Goal: Information Seeking & Learning: Learn about a topic

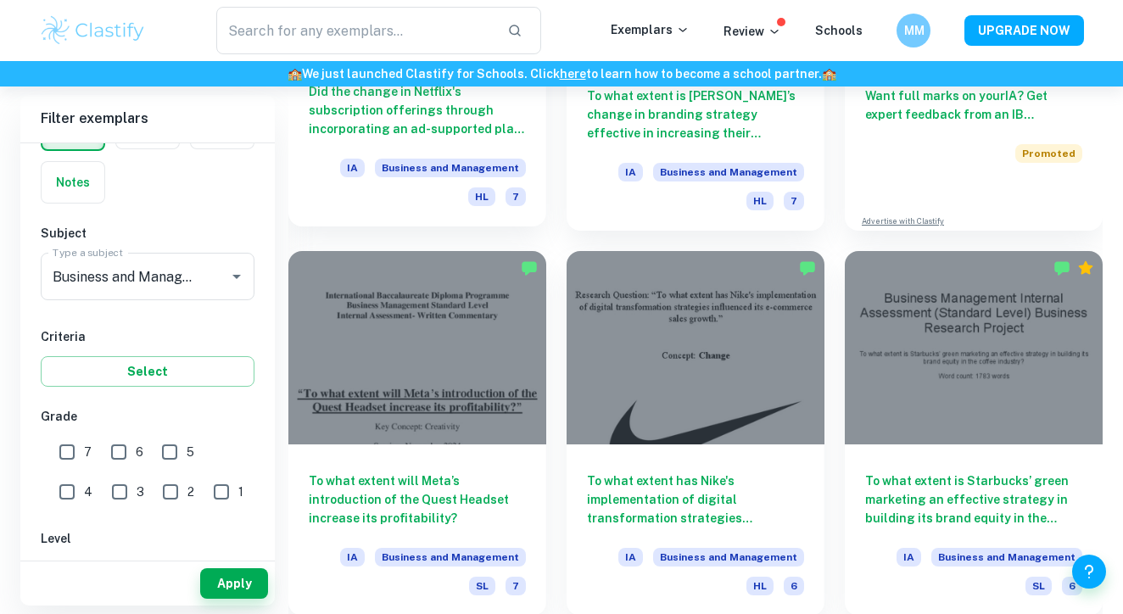
scroll to position [716, 0]
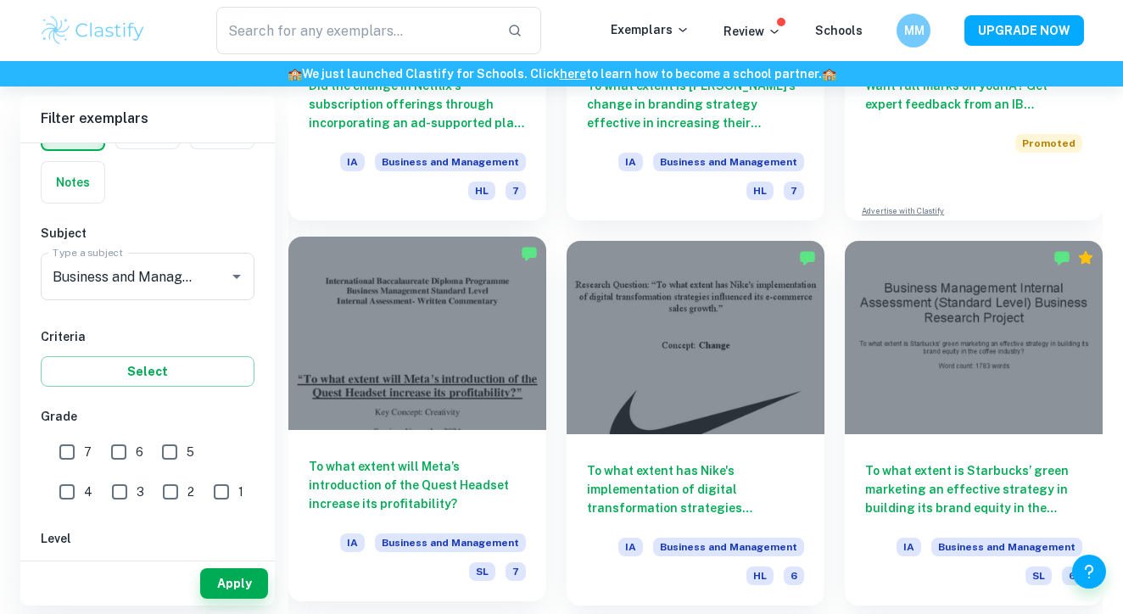
click at [462, 471] on h6 "To what extent will Meta’s introduction of the Quest Headset increase its profi…" at bounding box center [417, 485] width 217 height 56
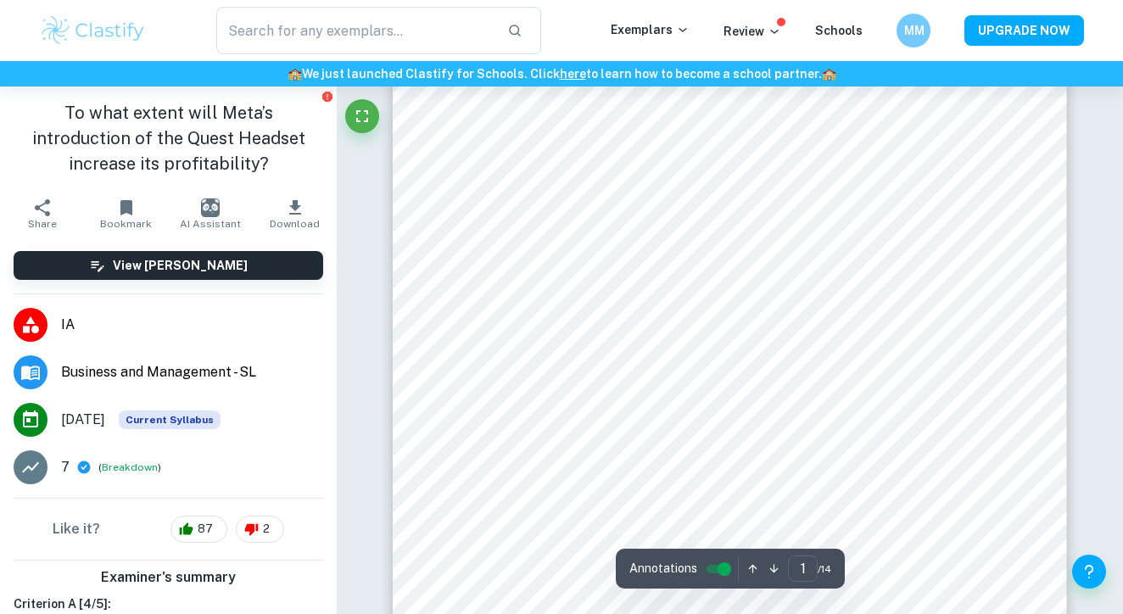
scroll to position [287, 0]
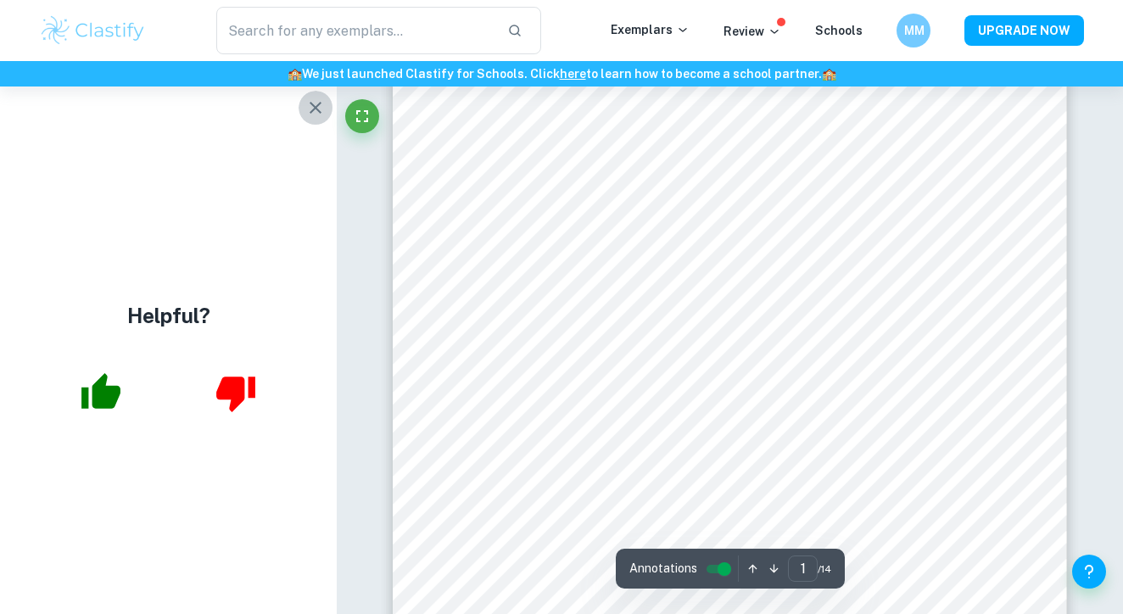
click at [308, 112] on icon "button" at bounding box center [315, 108] width 20 height 20
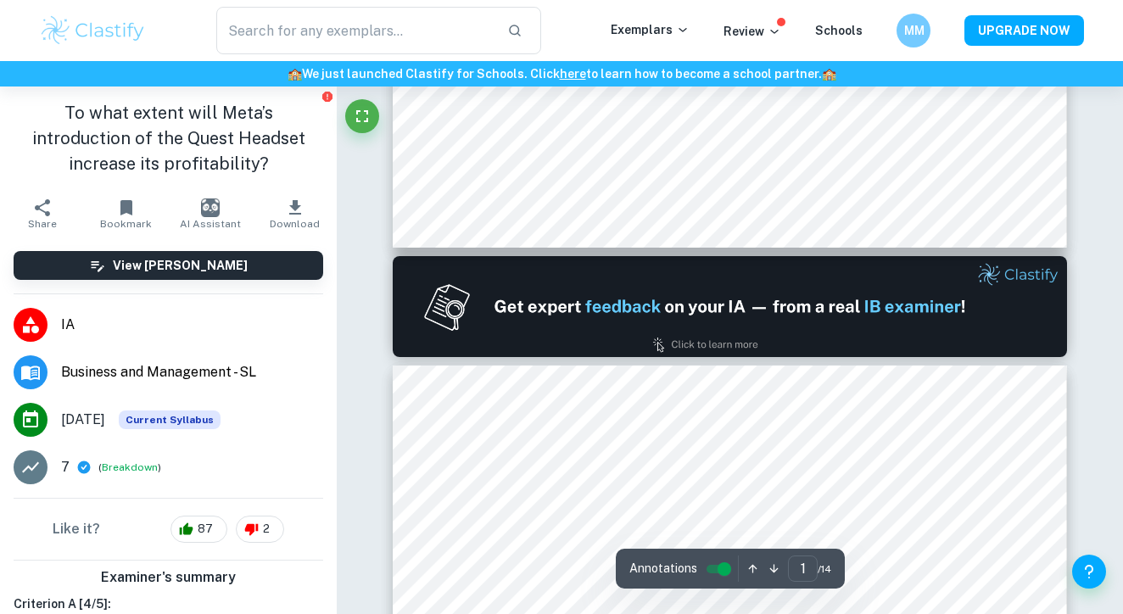
type input "2"
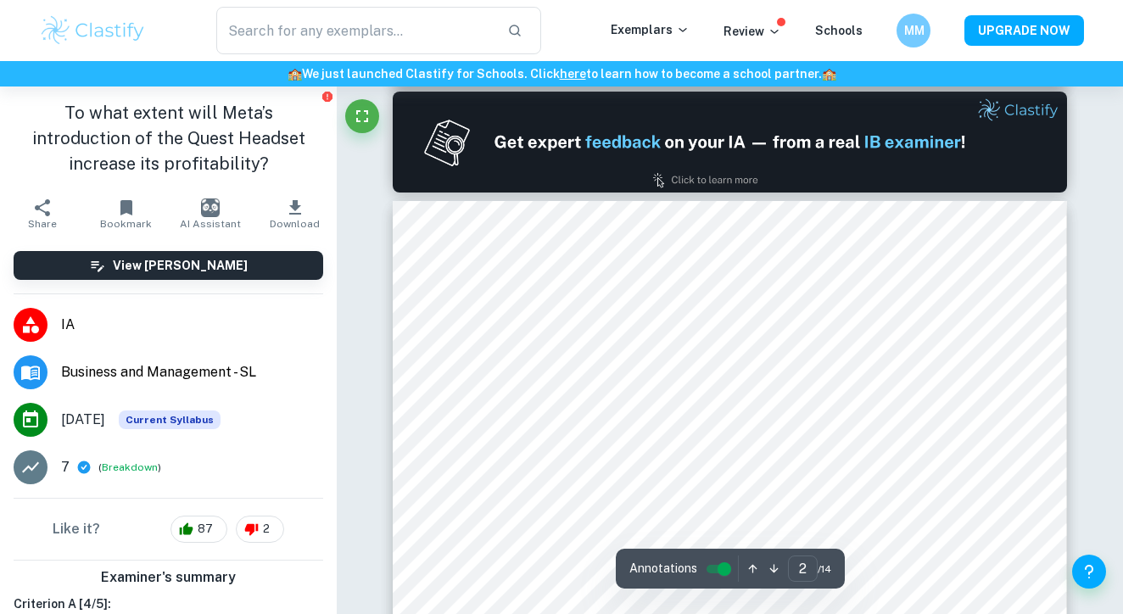
scroll to position [970, 0]
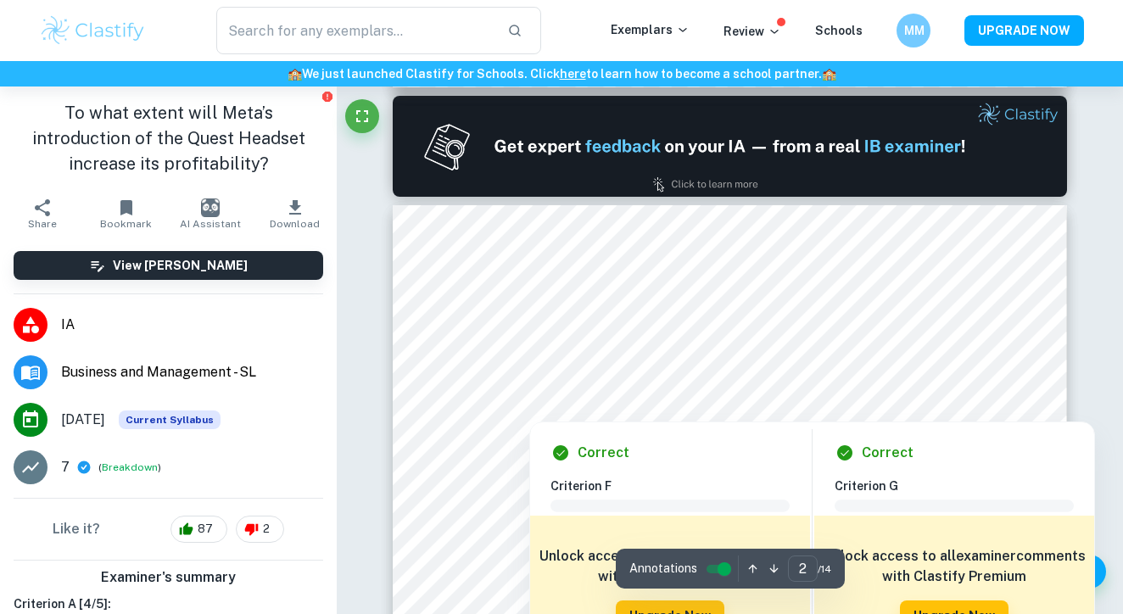
click at [607, 344] on div at bounding box center [730, 350] width 511 height 22
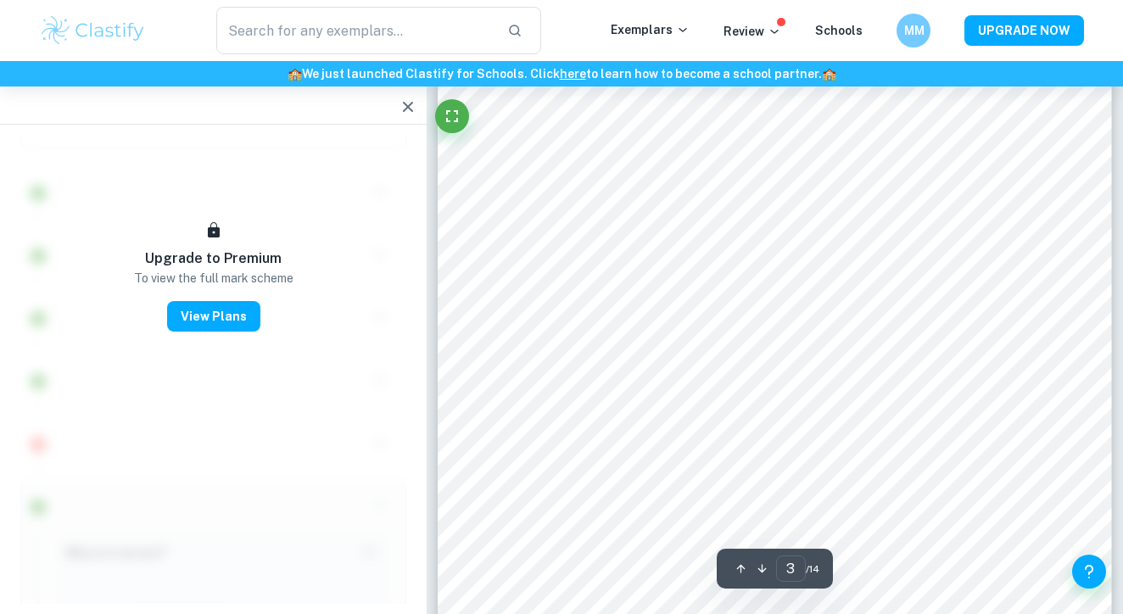
scroll to position [2364, 1]
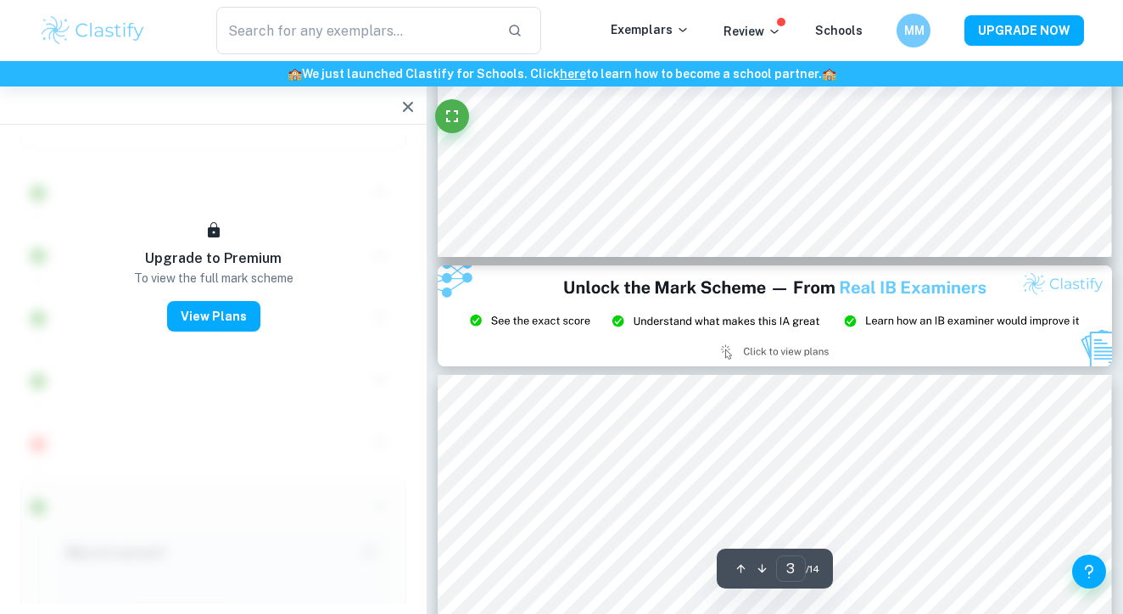
type input "2"
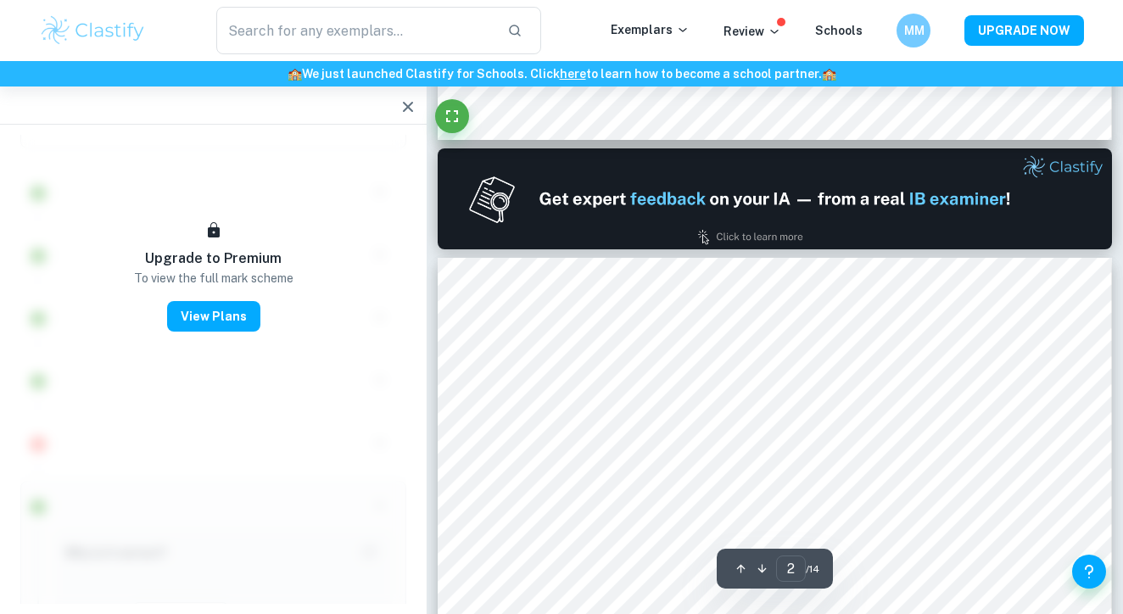
scroll to position [917, 0]
